Goal: Information Seeking & Learning: Find specific fact

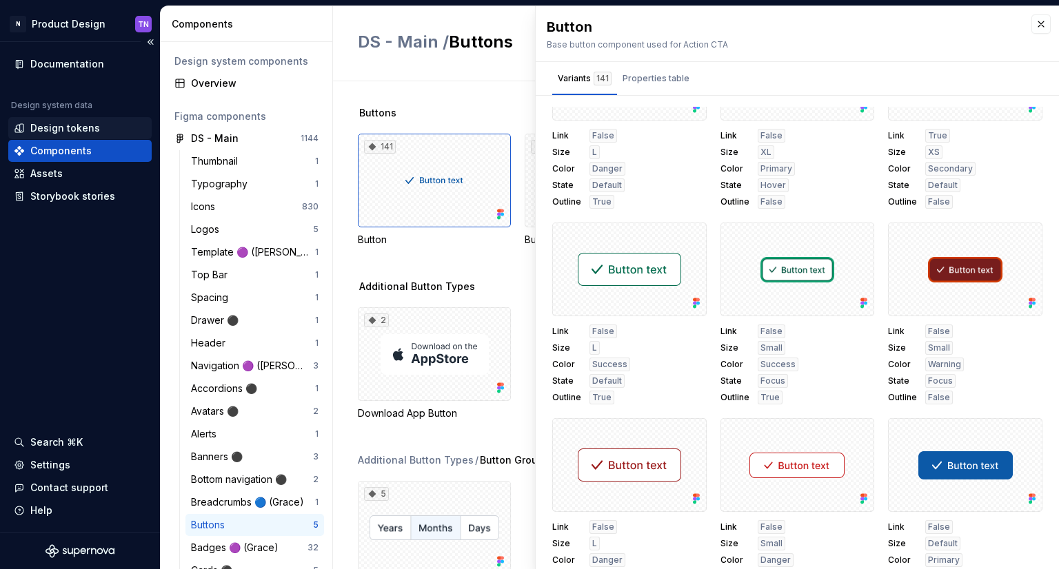
click at [68, 130] on div "Design tokens" at bounding box center [65, 128] width 70 height 14
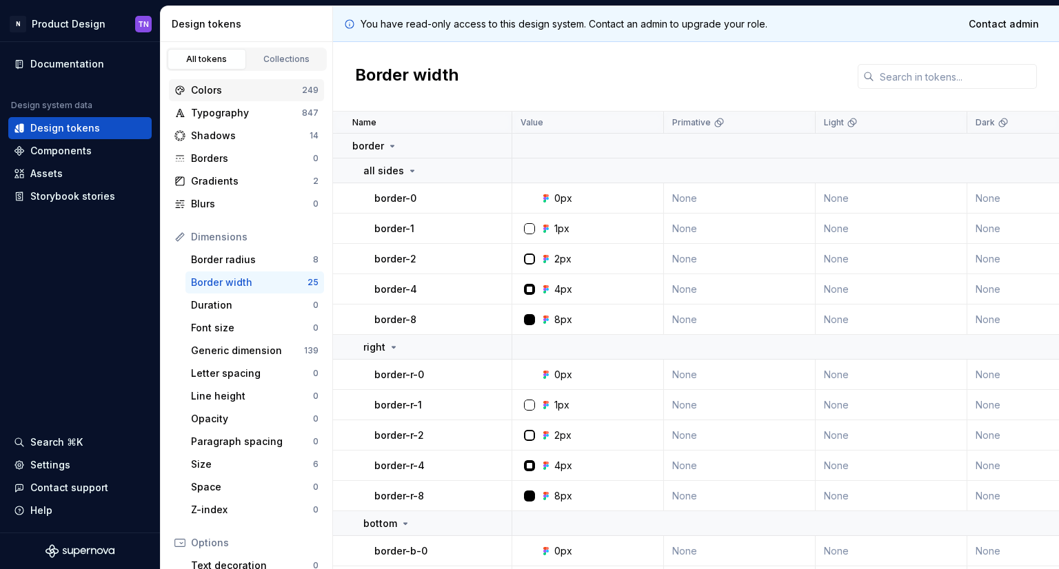
click at [259, 94] on div "Colors" at bounding box center [246, 90] width 111 height 14
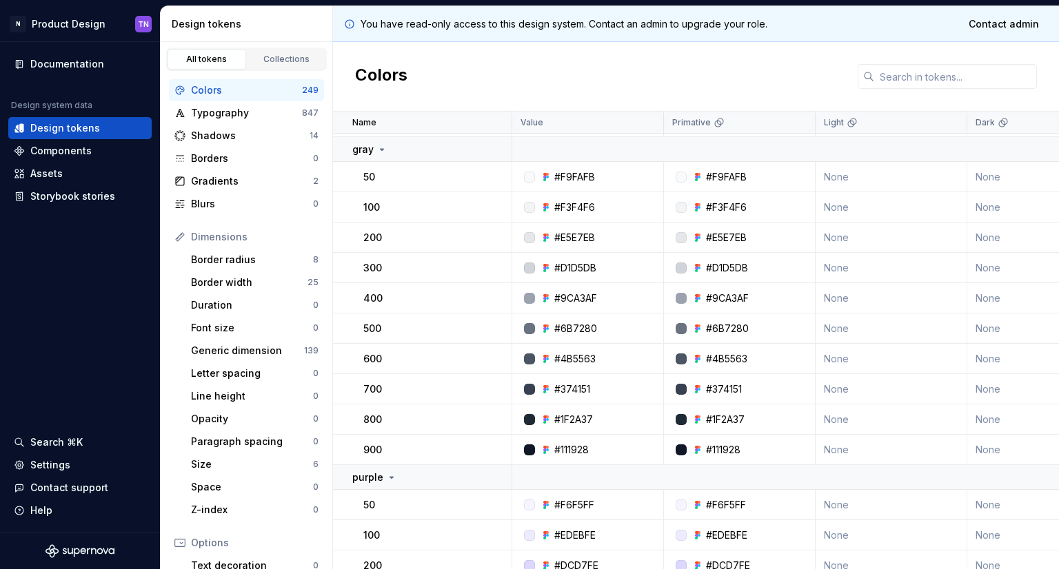
scroll to position [2158, 0]
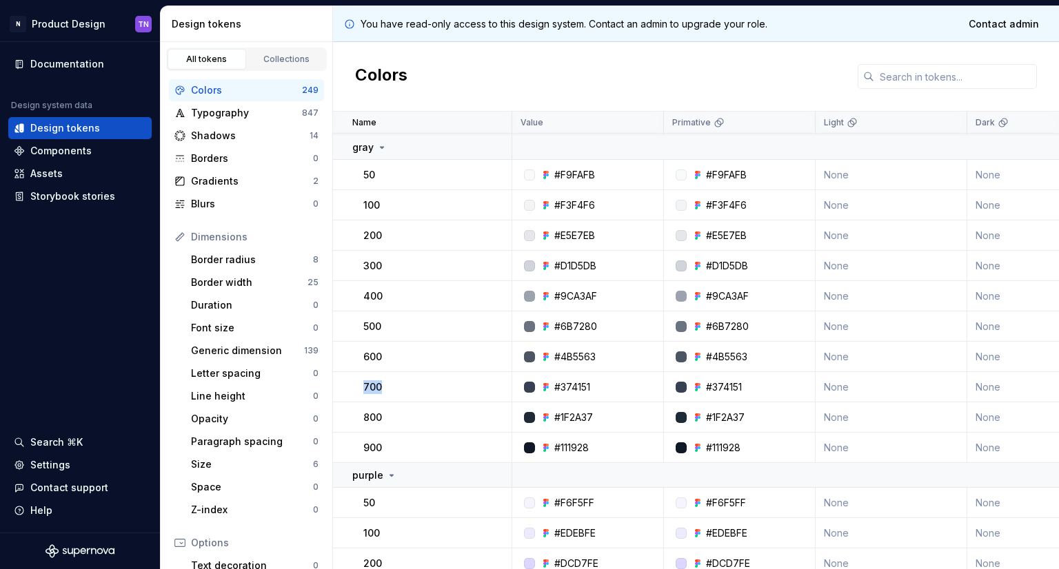
drag, startPoint x: 385, startPoint y: 392, endPoint x: 353, endPoint y: 387, distance: 32.8
click at [353, 387] on td "700" at bounding box center [422, 387] width 179 height 30
click at [873, 394] on td "None" at bounding box center [892, 387] width 152 height 30
drag, startPoint x: 361, startPoint y: 388, endPoint x: 401, endPoint y: 387, distance: 39.3
click at [401, 387] on td "700" at bounding box center [422, 387] width 179 height 30
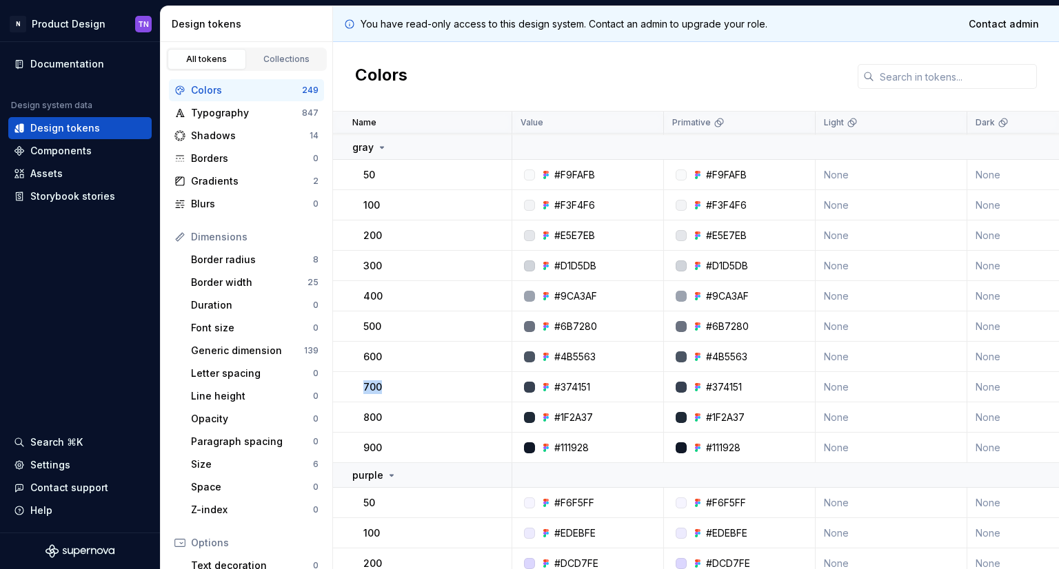
click at [389, 398] on td "700" at bounding box center [422, 387] width 179 height 30
click at [397, 392] on div "700" at bounding box center [437, 388] width 148 height 14
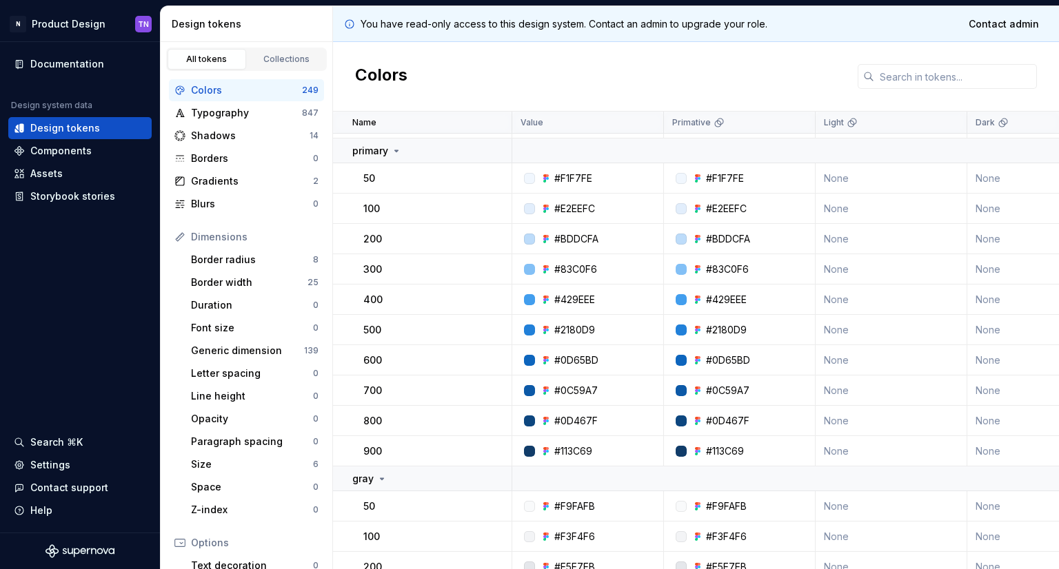
scroll to position [1827, 0]
